Goal: Information Seeking & Learning: Learn about a topic

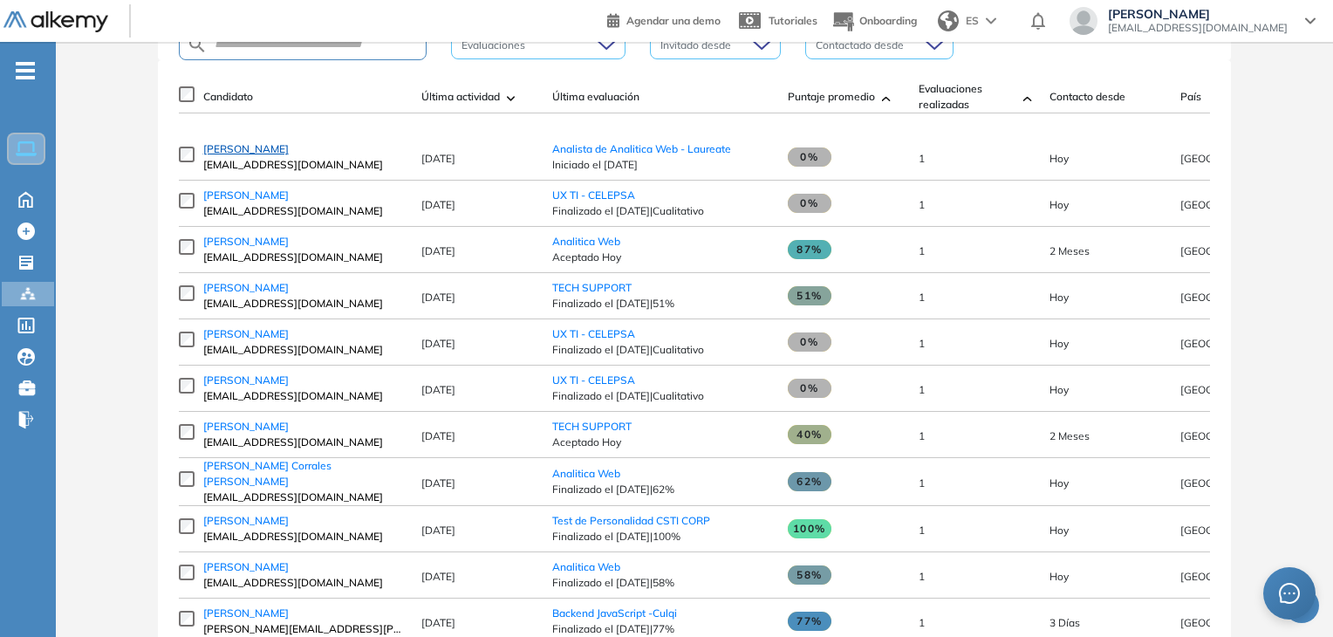
click at [223, 155] on span "[PERSON_NAME]" at bounding box center [245, 148] width 85 height 13
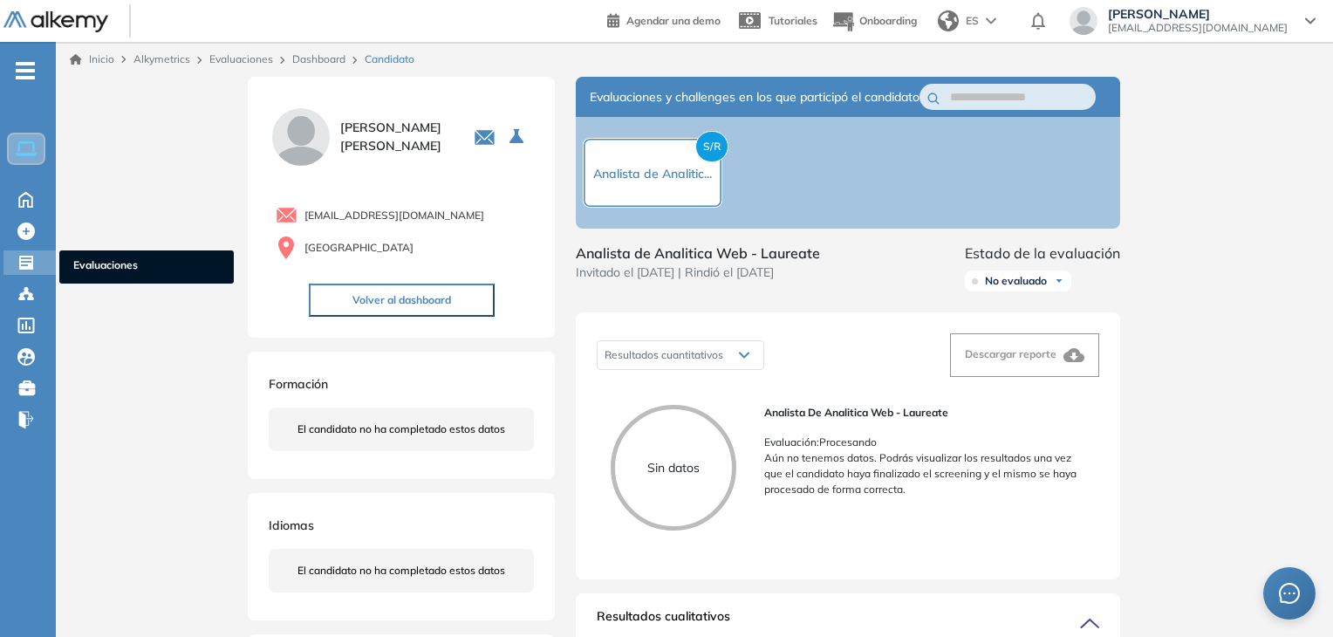
click at [14, 255] on div "Evaluaciones Evaluaciones" at bounding box center [29, 262] width 52 height 24
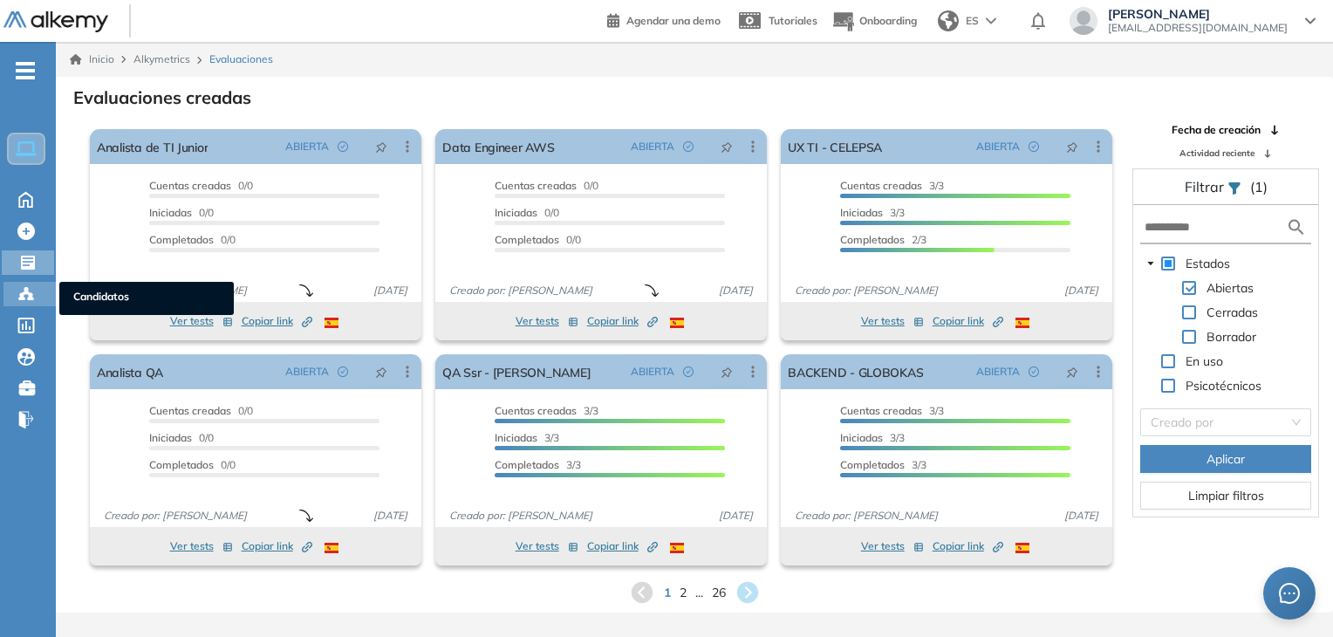
click at [26, 291] on icon at bounding box center [26, 292] width 5 height 3
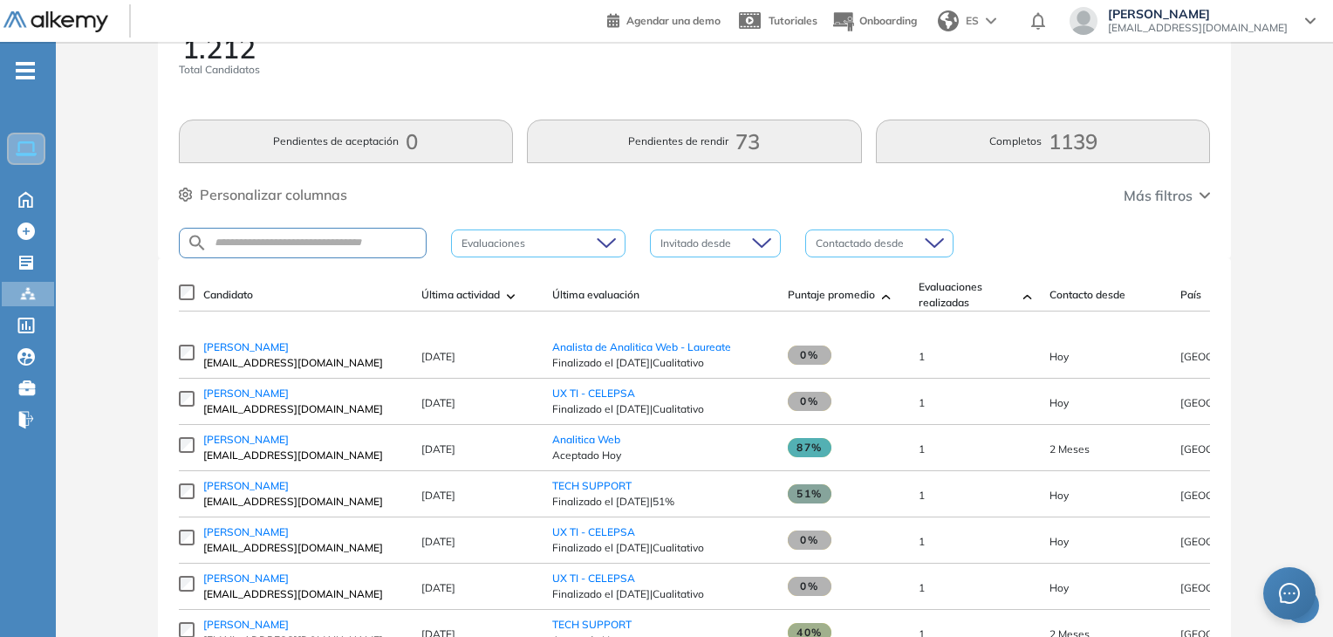
scroll to position [174, 0]
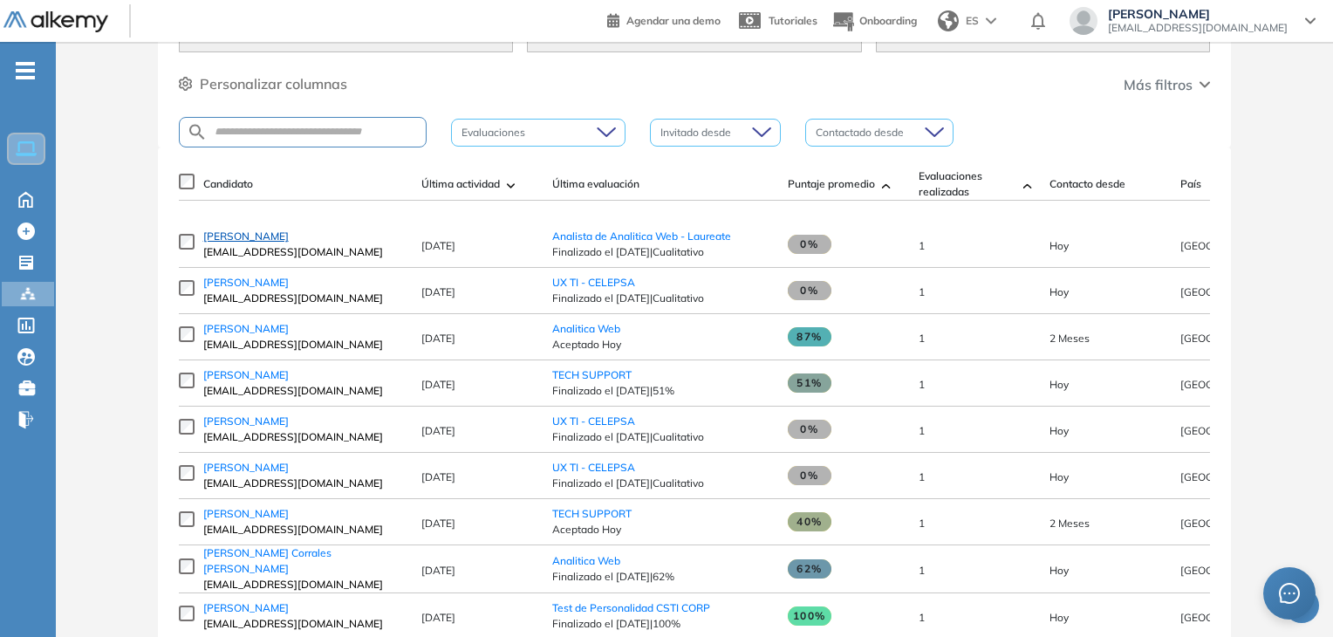
click at [238, 242] on span "[PERSON_NAME]" at bounding box center [245, 235] width 85 height 13
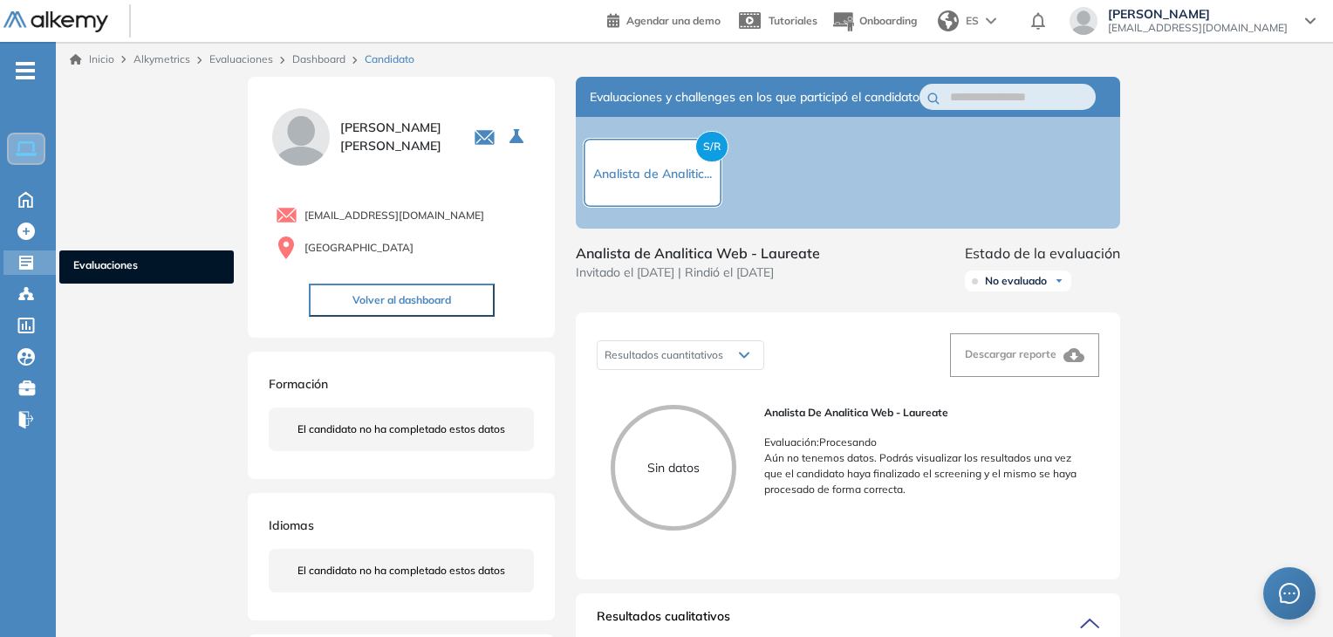
click at [17, 260] on icon at bounding box center [25, 262] width 17 height 17
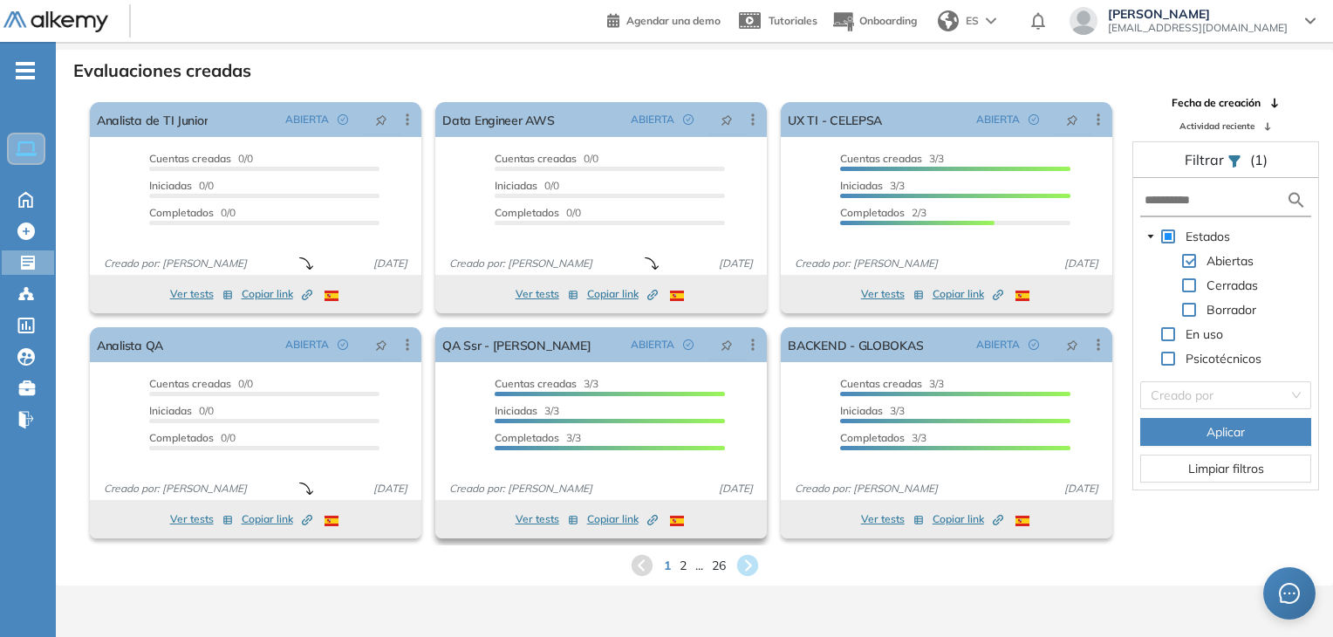
scroll to position [42, 0]
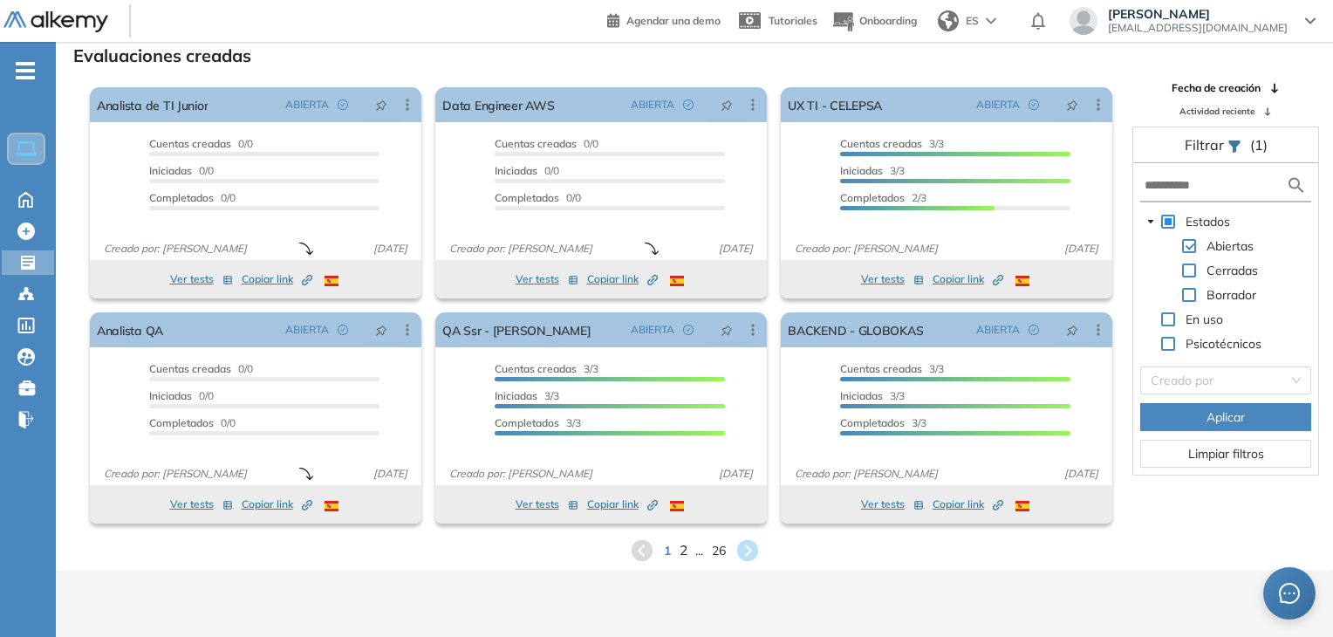
click at [679, 557] on span "2" at bounding box center [683, 550] width 8 height 20
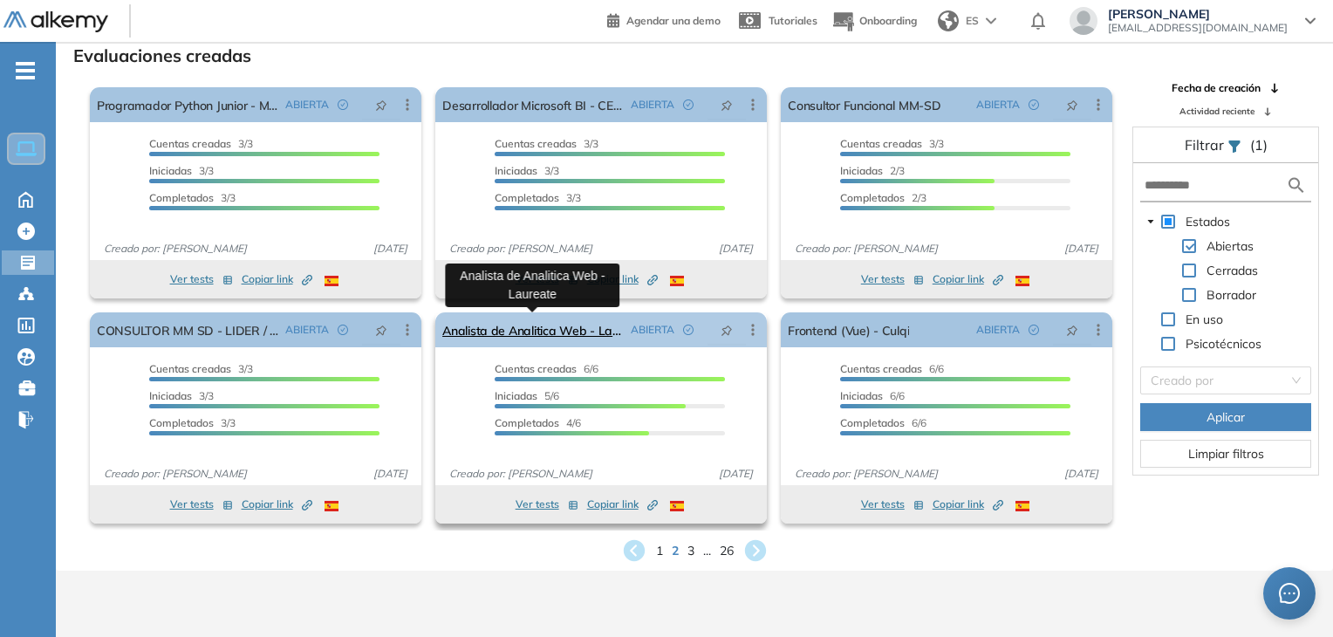
click at [556, 336] on link "Analista de Analitica Web - Laureate" at bounding box center [532, 329] width 181 height 35
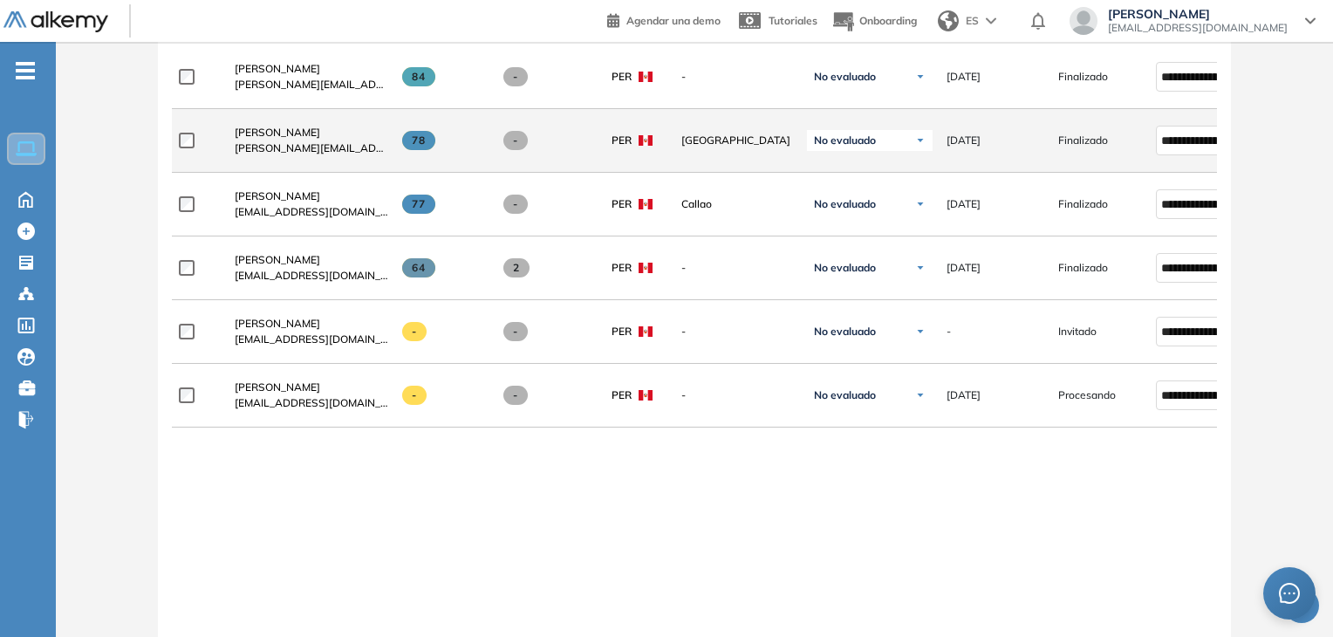
scroll to position [611, 0]
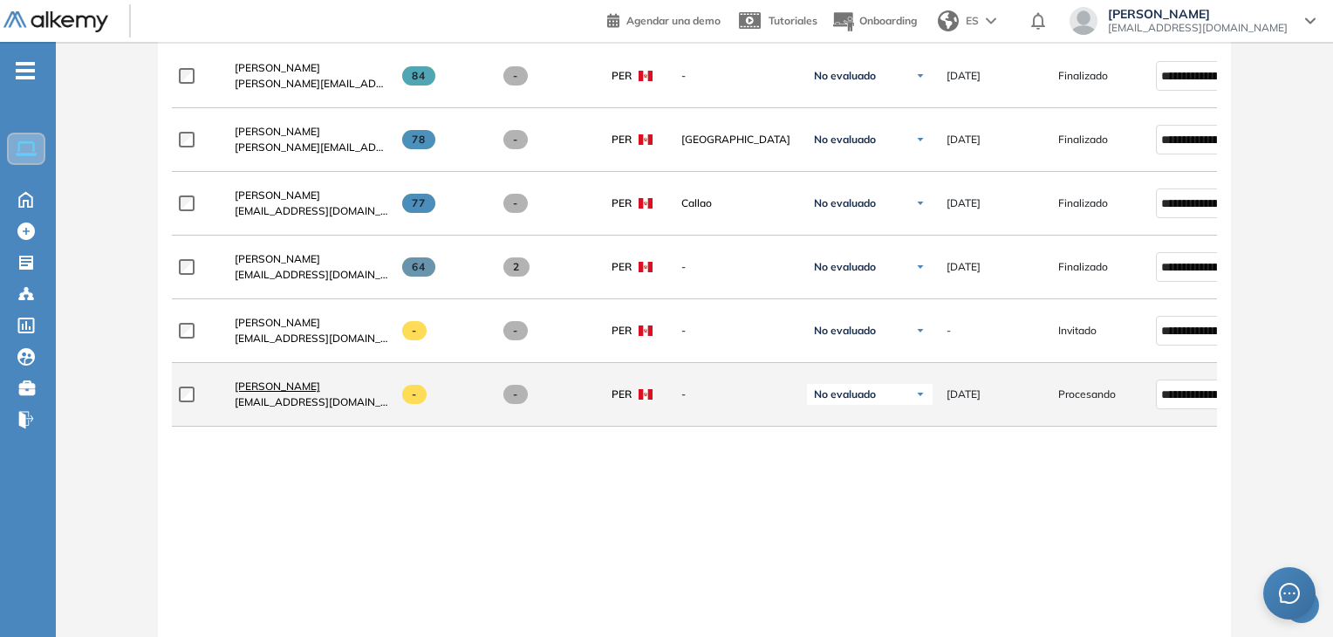
click at [273, 386] on span "[PERSON_NAME]" at bounding box center [277, 386] width 85 height 13
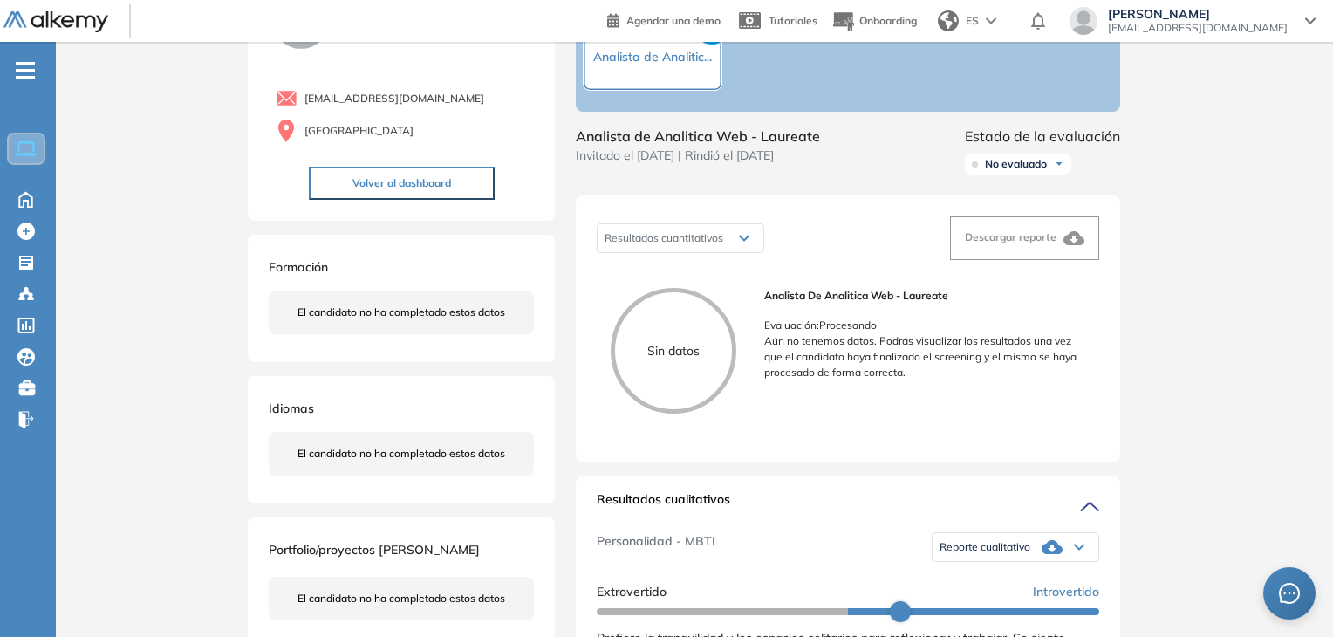
scroll to position [87, 0]
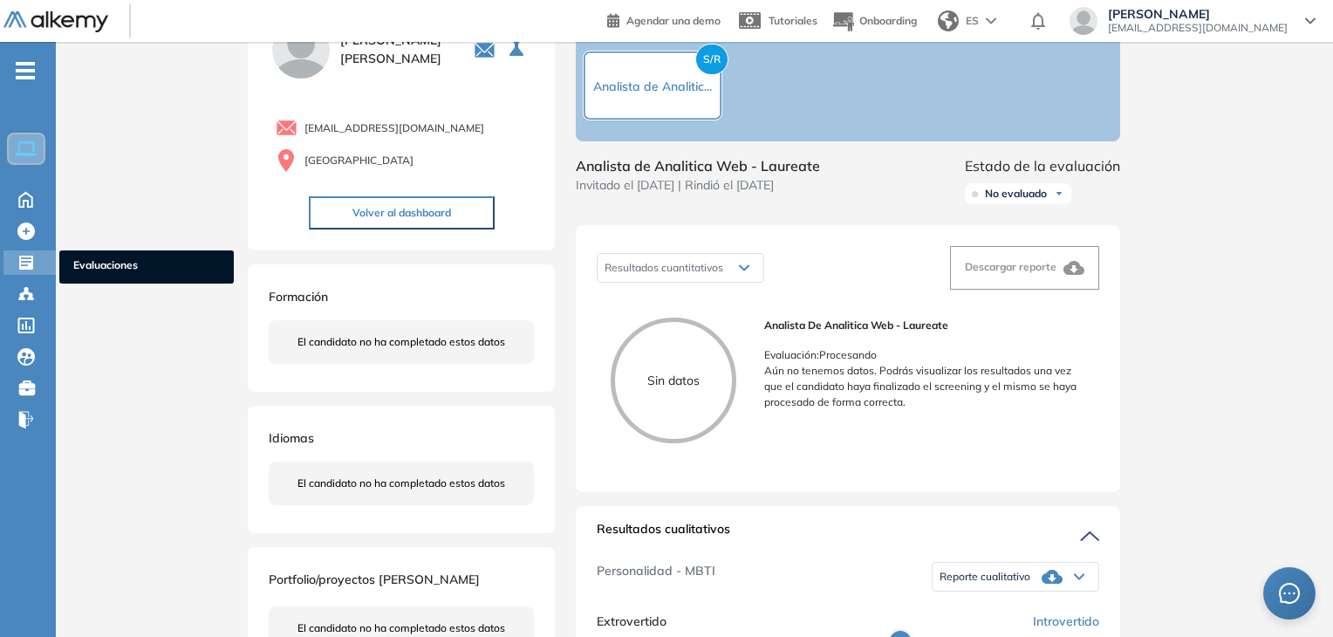
click at [15, 259] on div "Evaluaciones Evaluaciones" at bounding box center [29, 262] width 52 height 24
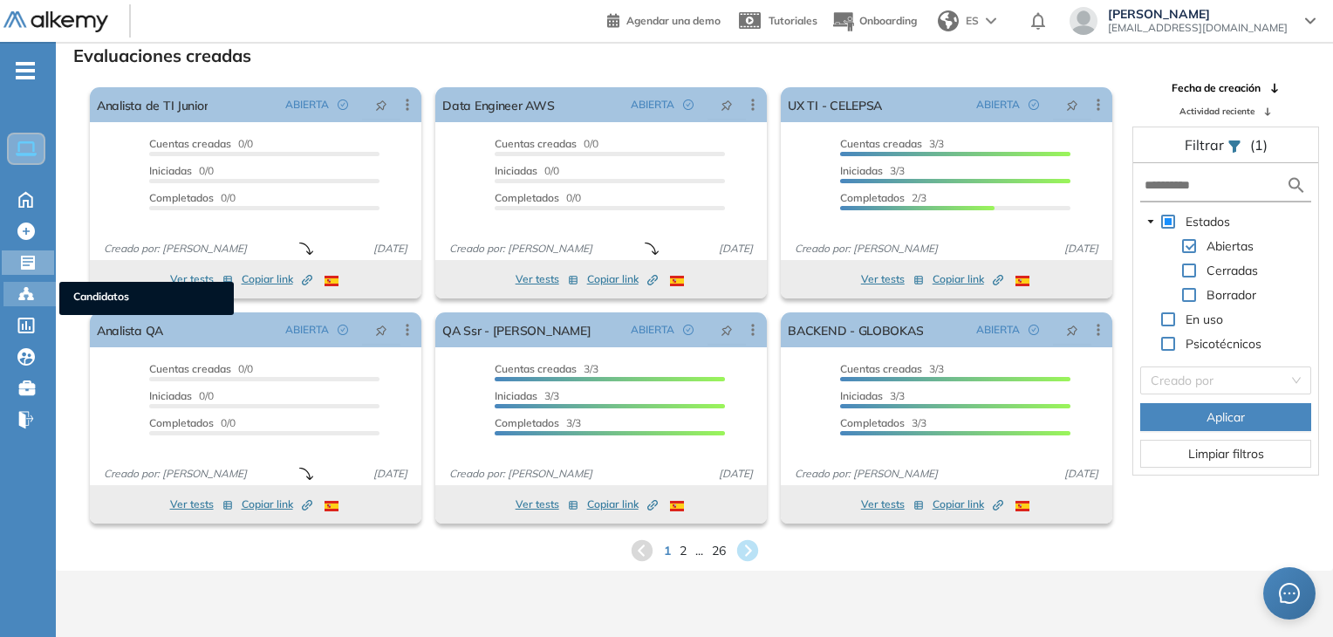
click at [12, 284] on div "Candidatos Candidatos" at bounding box center [29, 294] width 52 height 24
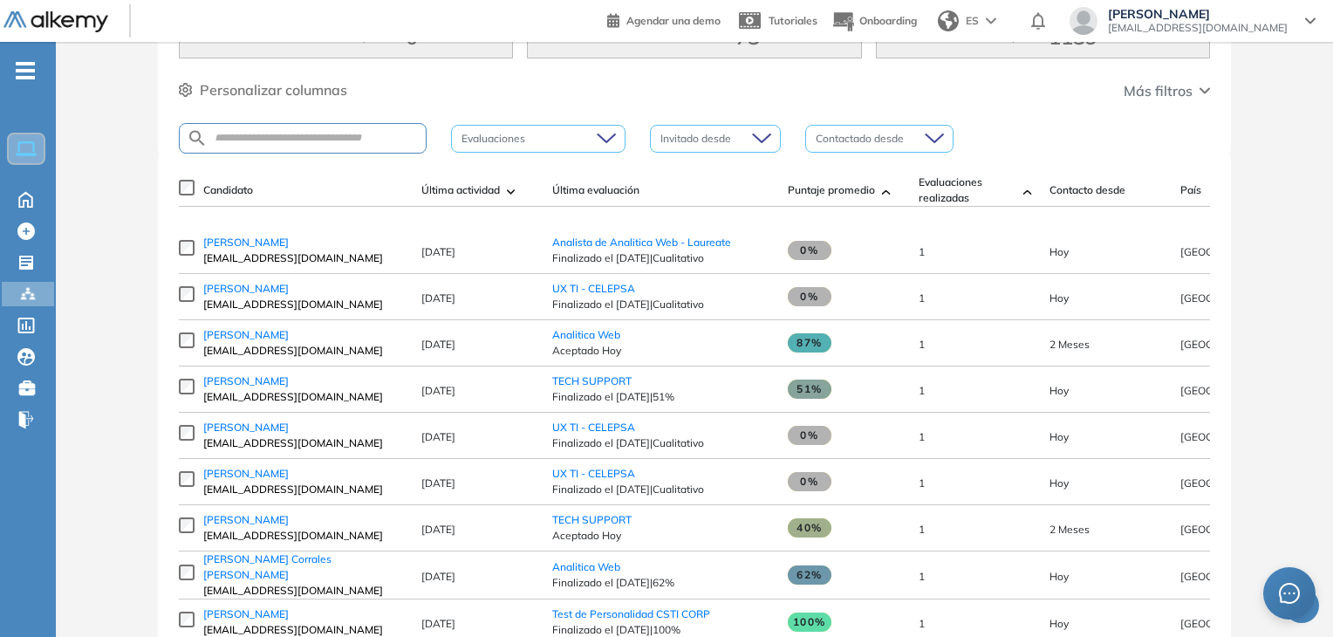
scroll to position [174, 0]
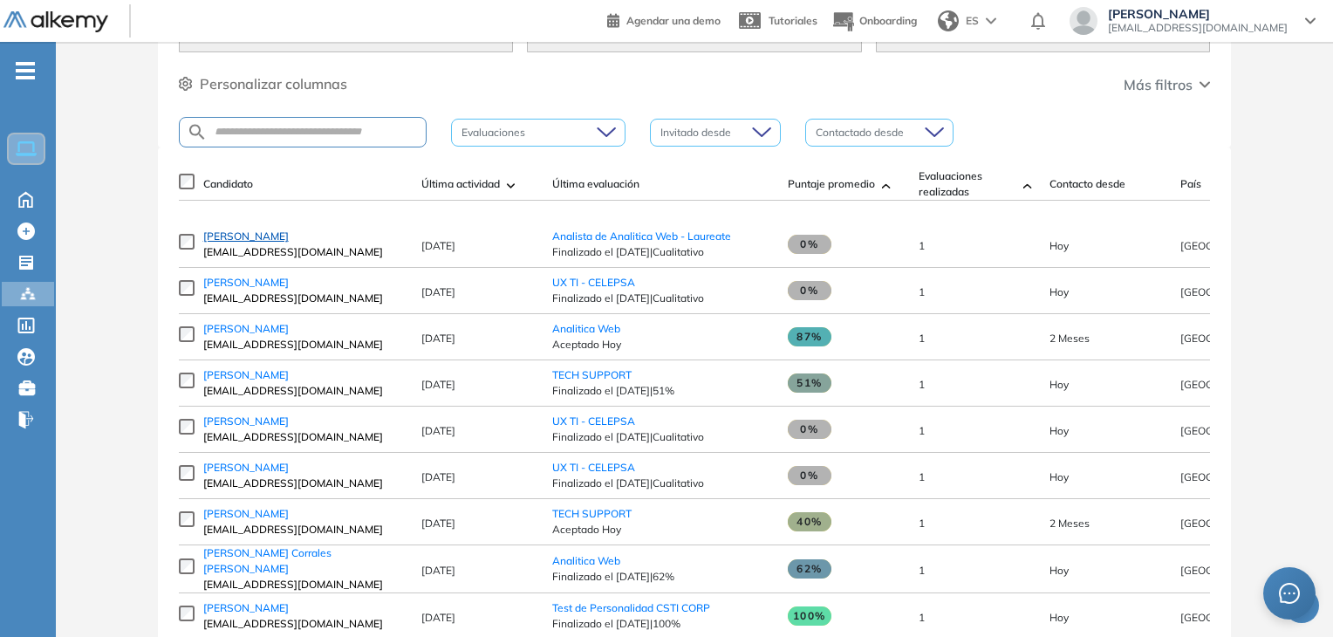
click at [253, 239] on span "[PERSON_NAME]" at bounding box center [245, 235] width 85 height 13
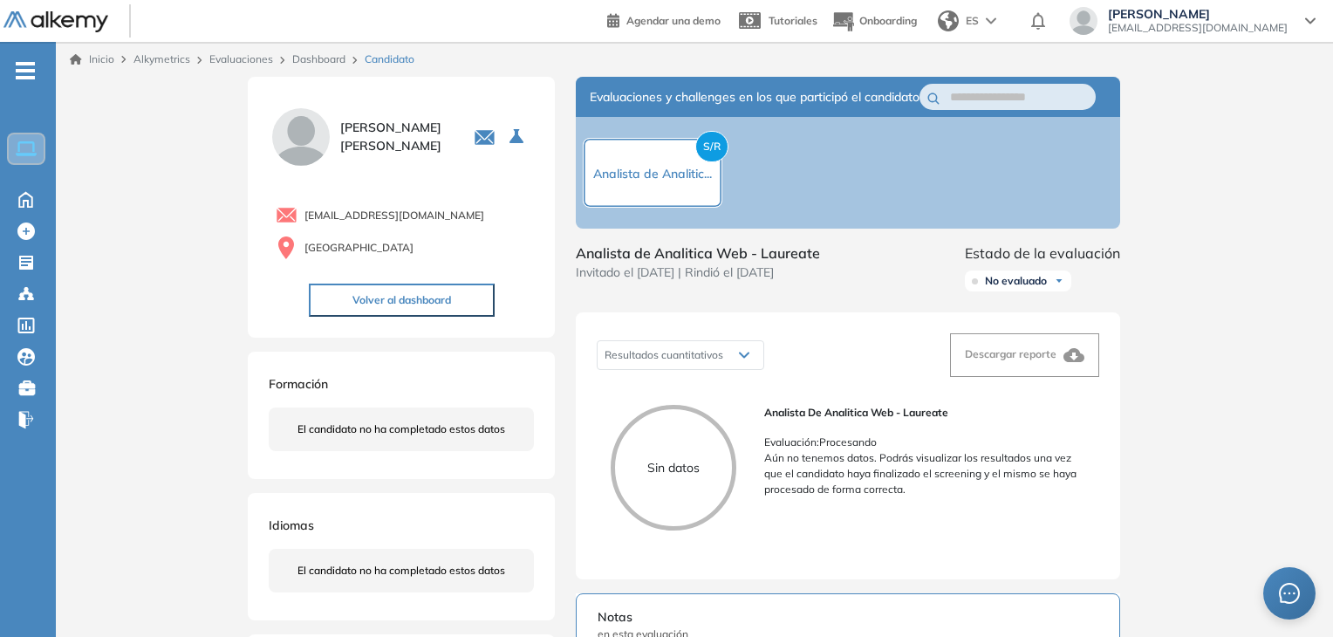
click at [680, 197] on div "S/R Analista de Analitic..." at bounding box center [653, 173] width 140 height 70
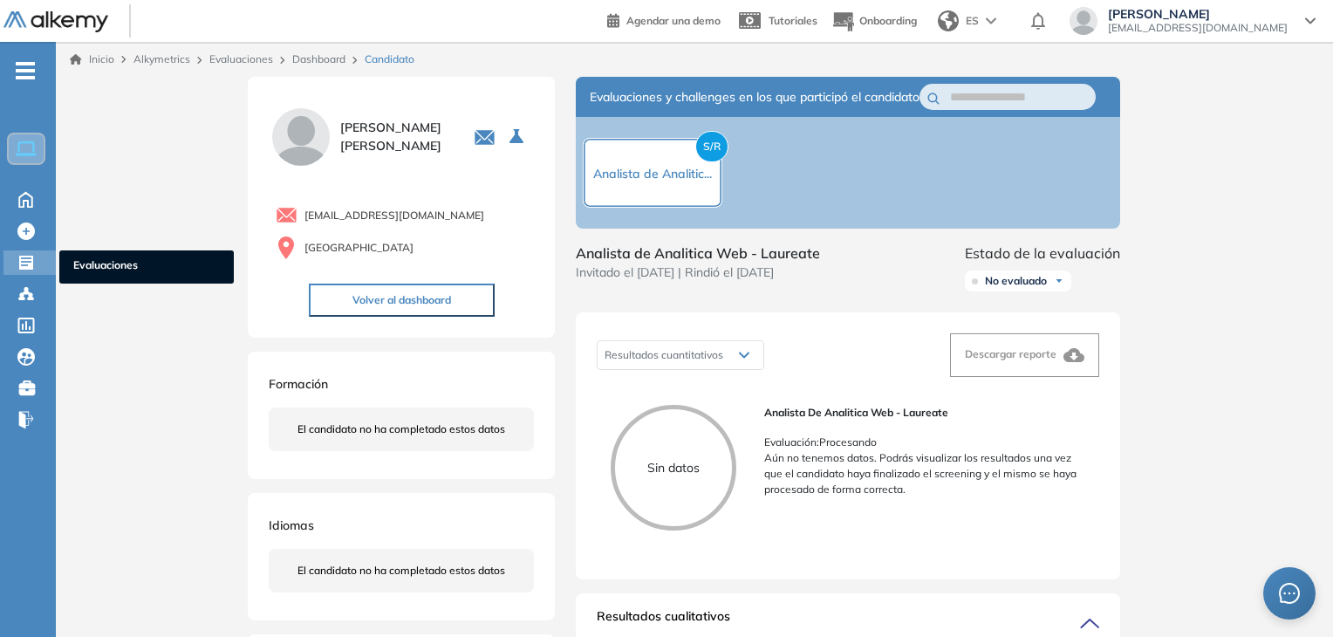
click at [25, 269] on icon at bounding box center [25, 262] width 17 height 17
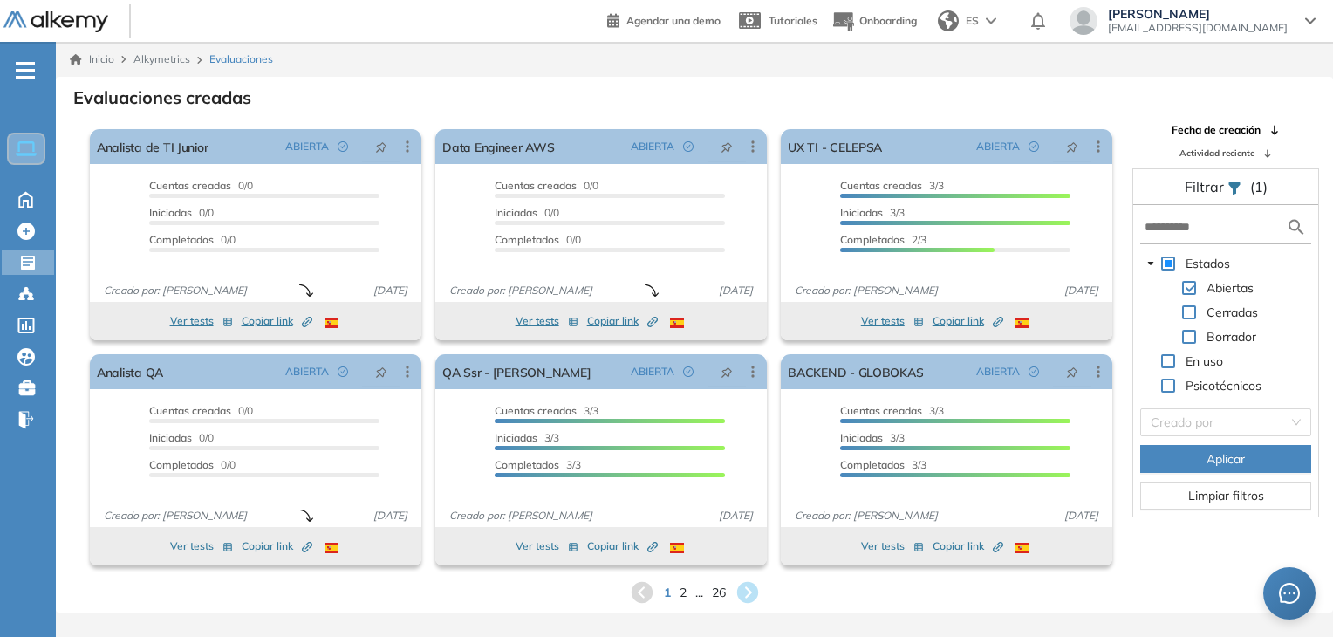
click at [677, 593] on div "1 2 ... 26" at bounding box center [694, 592] width 1249 height 26
click at [686, 591] on div "1 2 ... 26" at bounding box center [694, 592] width 1249 height 26
click at [682, 590] on span "2" at bounding box center [683, 592] width 8 height 20
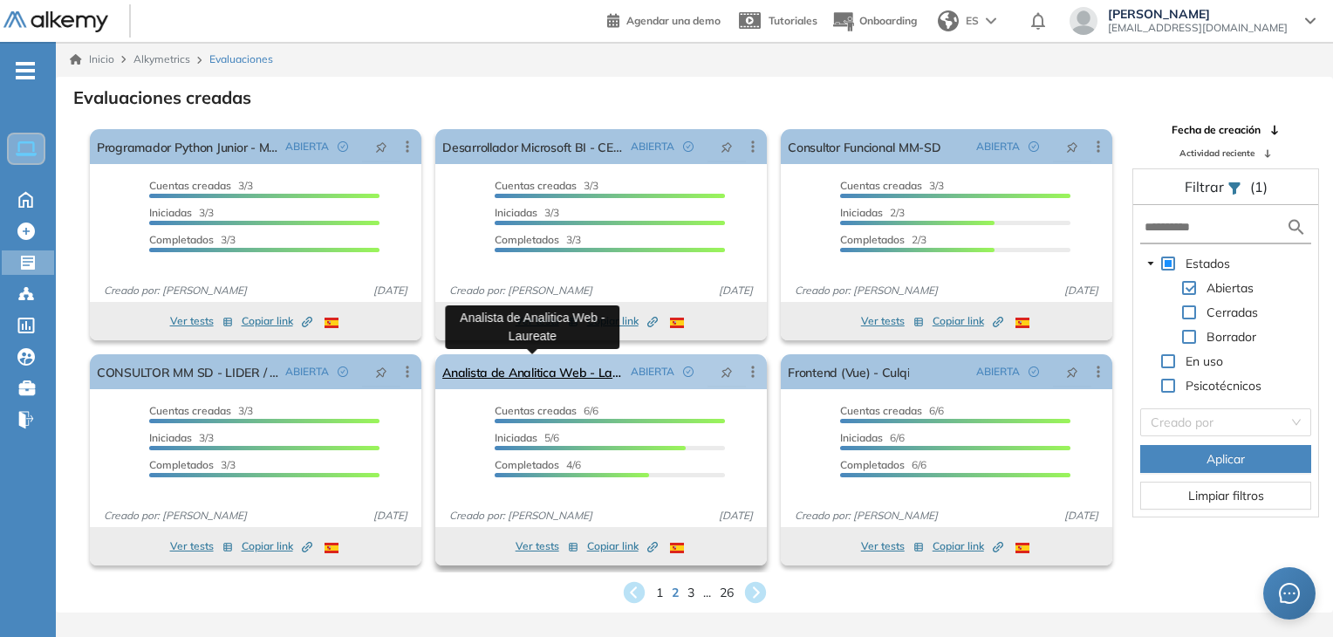
click at [572, 373] on link "Analista de Analitica Web - Laureate" at bounding box center [532, 371] width 181 height 35
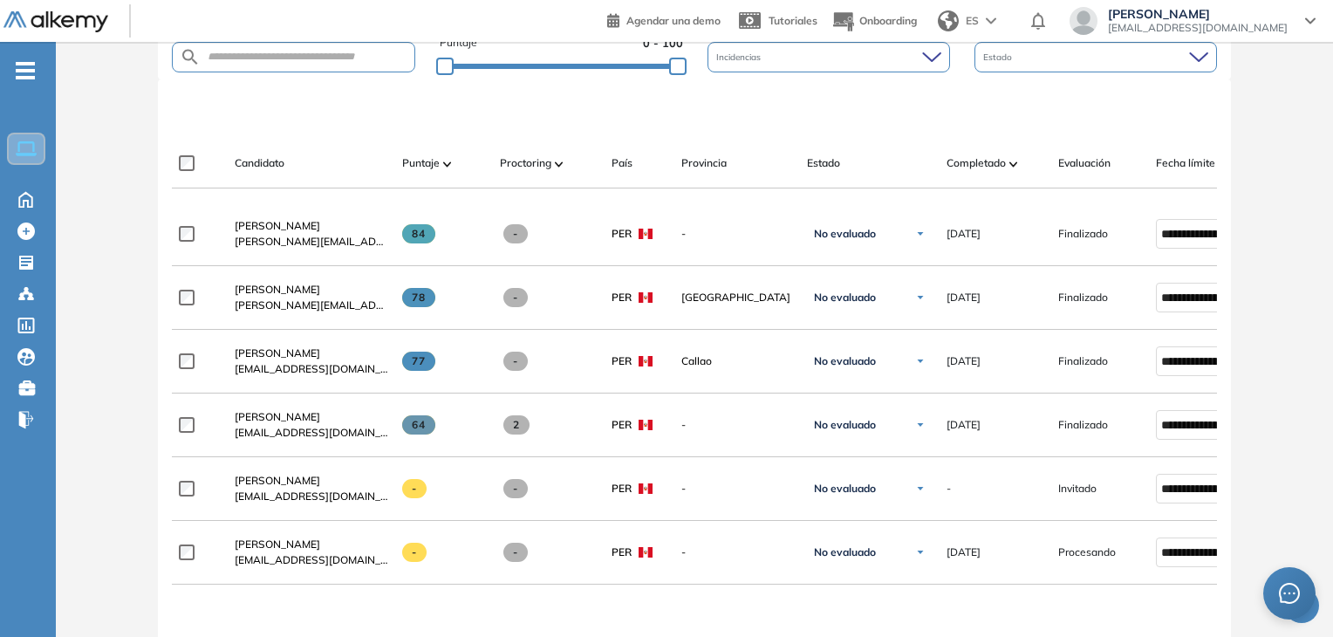
scroll to position [627, 0]
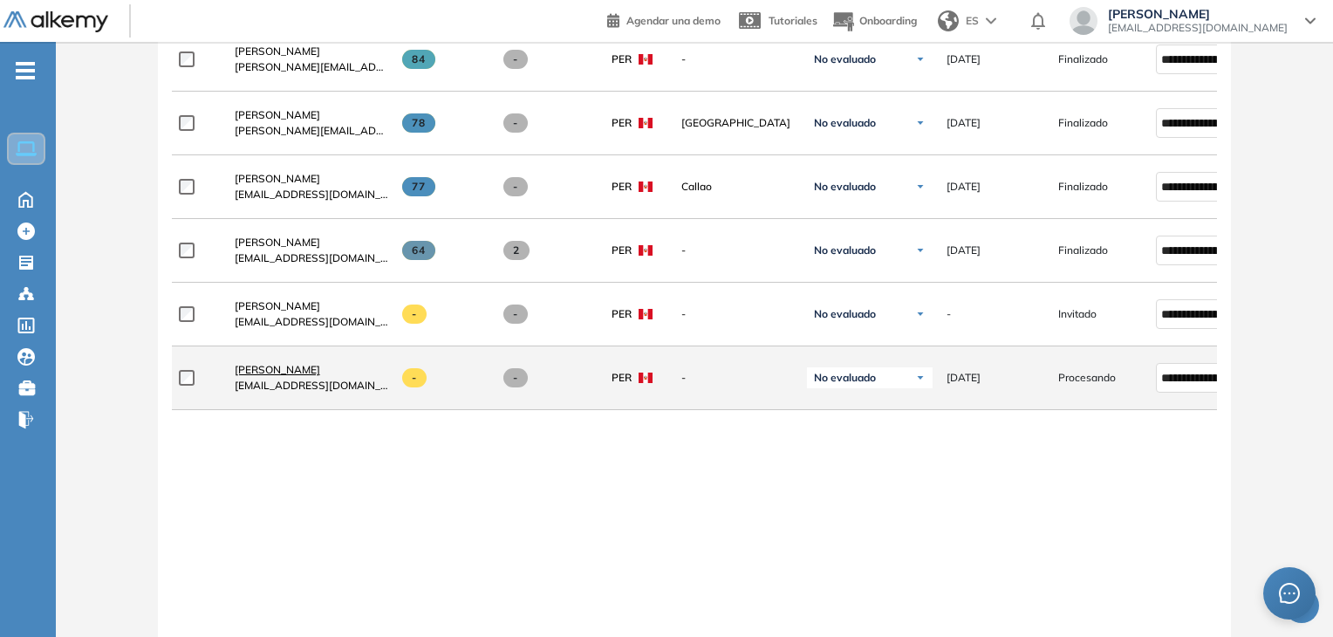
click at [256, 370] on span "[PERSON_NAME]" at bounding box center [277, 369] width 85 height 13
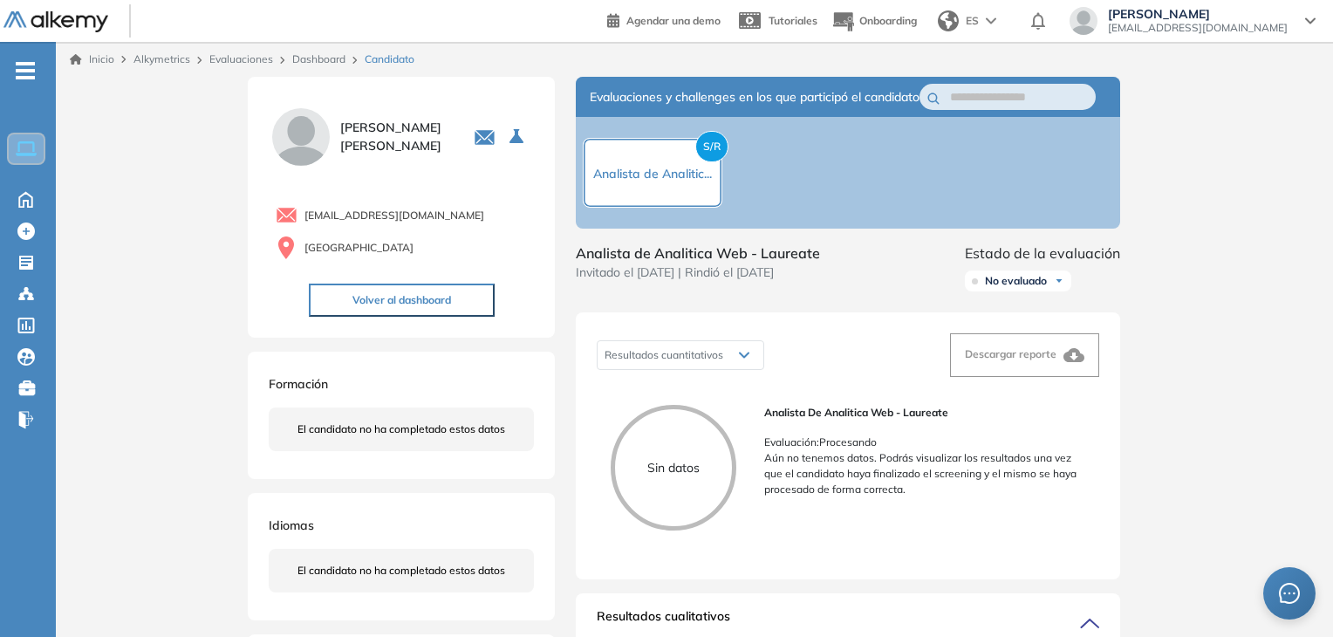
click at [628, 183] on div "S/R Analista de Analitic..." at bounding box center [652, 172] width 119 height 21
click at [17, 263] on icon at bounding box center [25, 262] width 17 height 17
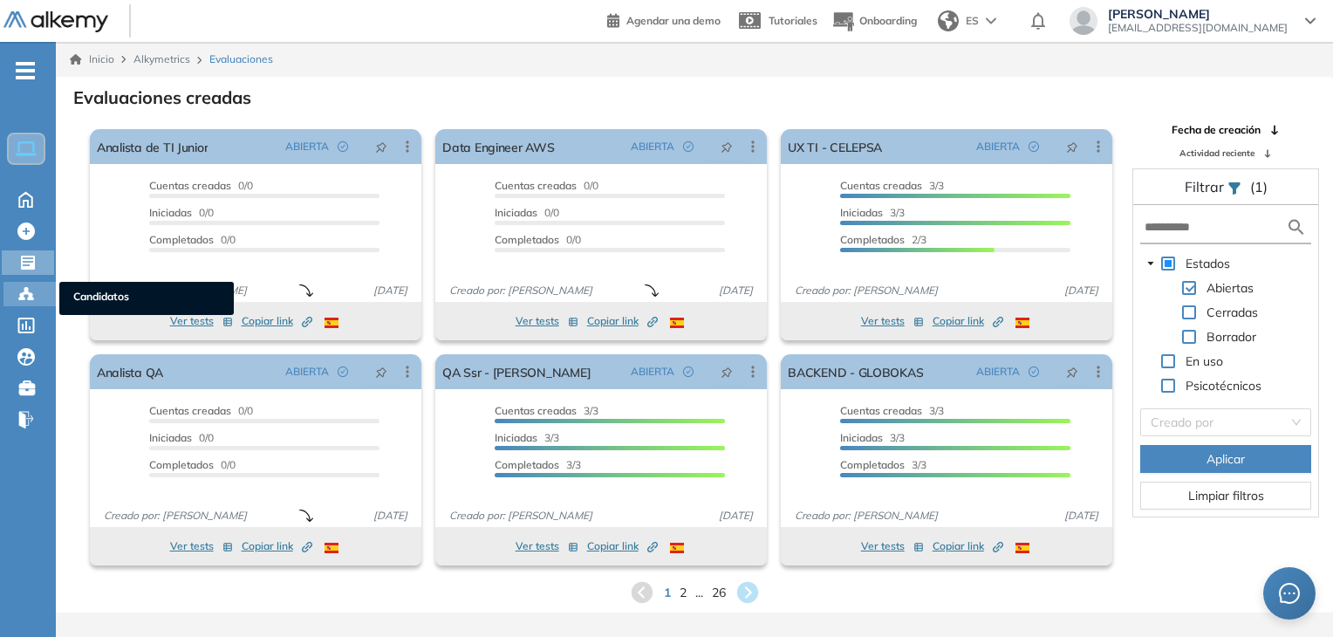
click at [28, 297] on icon at bounding box center [30, 298] width 5 height 3
